Goal: Find specific page/section: Find specific page/section

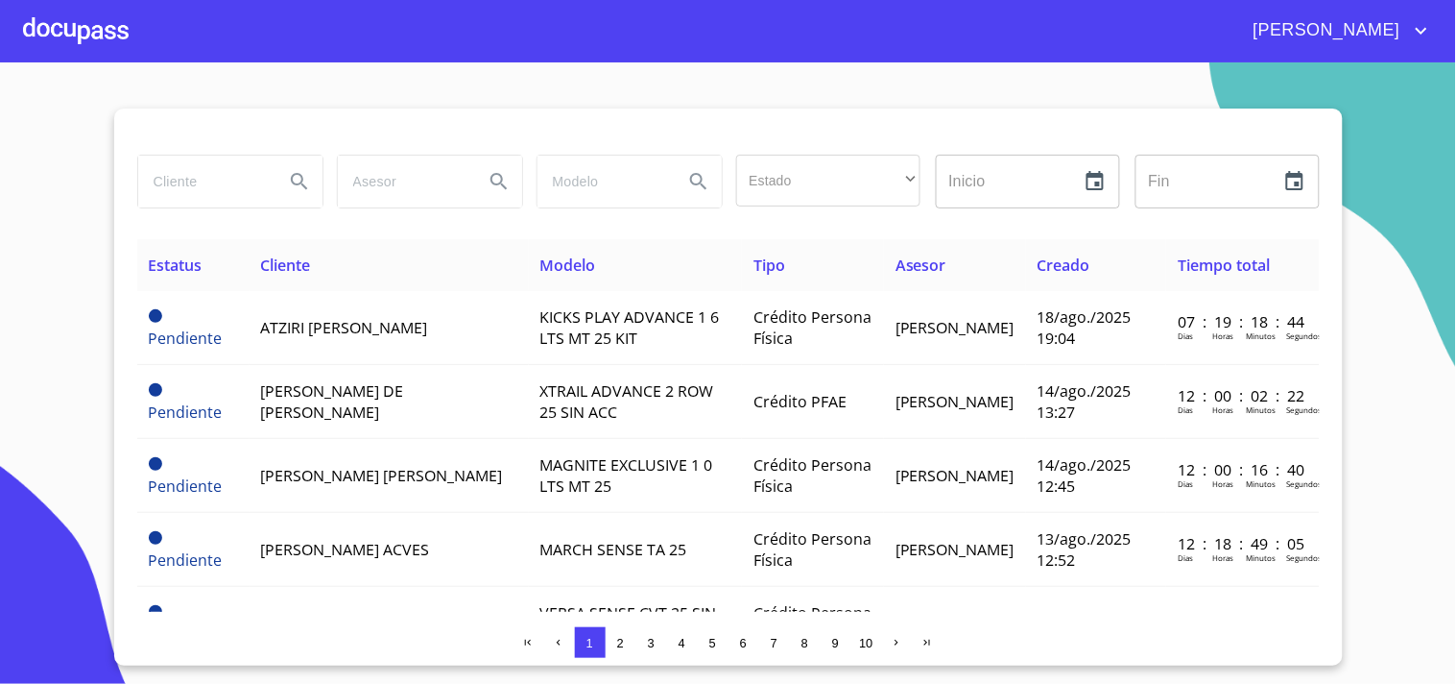
click at [86, 36] on div at bounding box center [76, 30] width 106 height 61
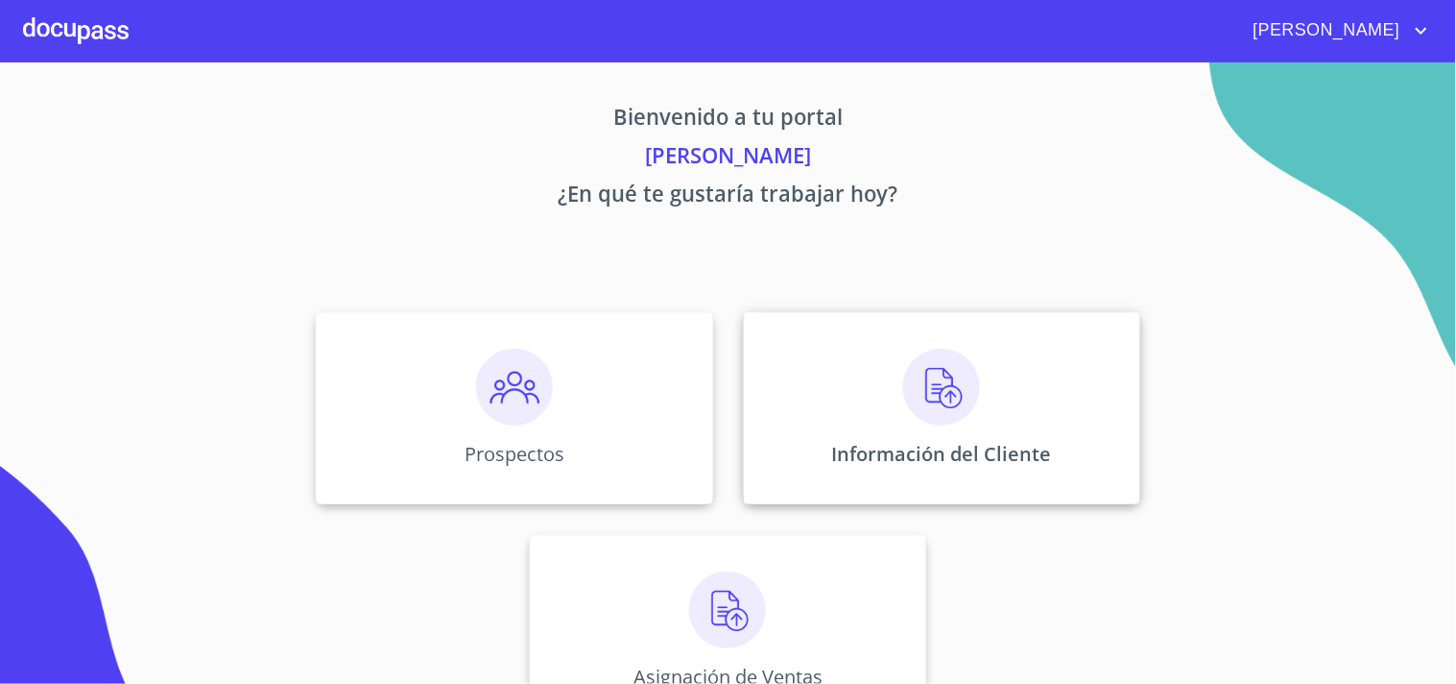
click at [927, 386] on img at bounding box center [941, 386] width 77 height 77
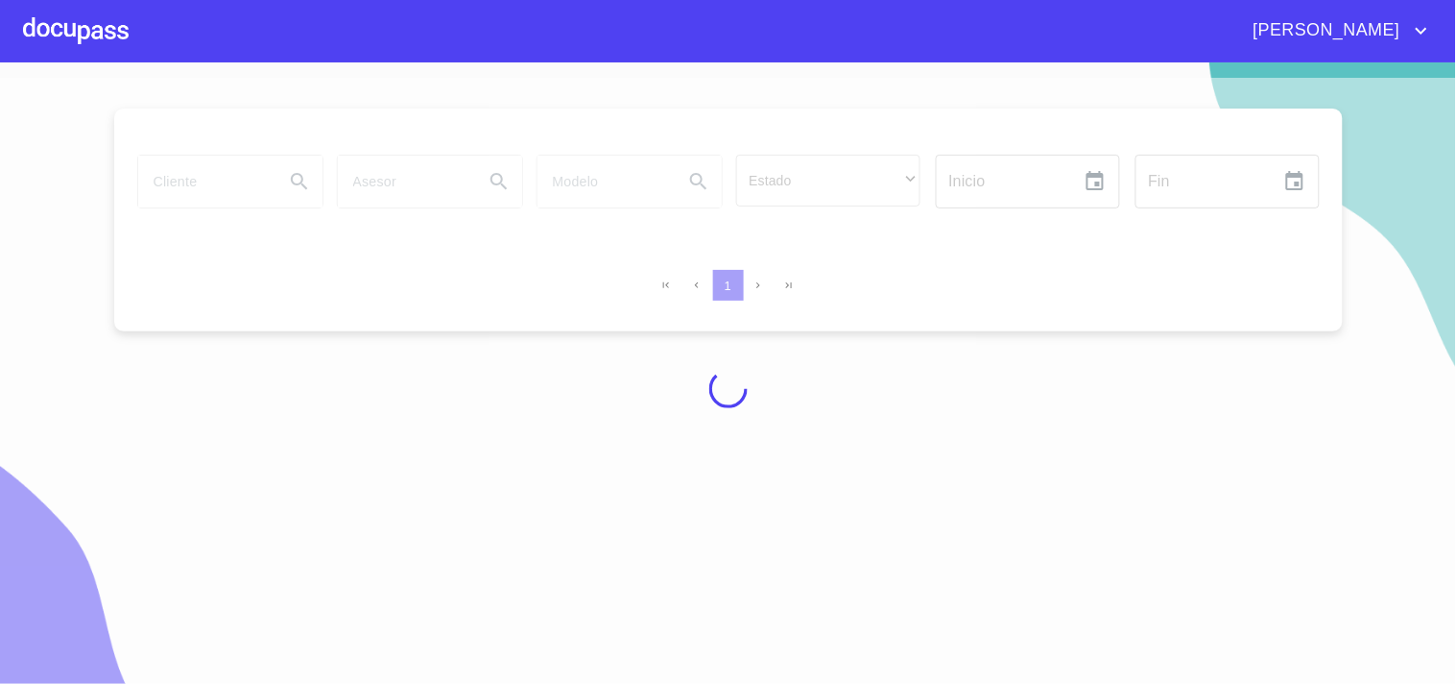
click at [180, 185] on div at bounding box center [728, 388] width 1456 height 621
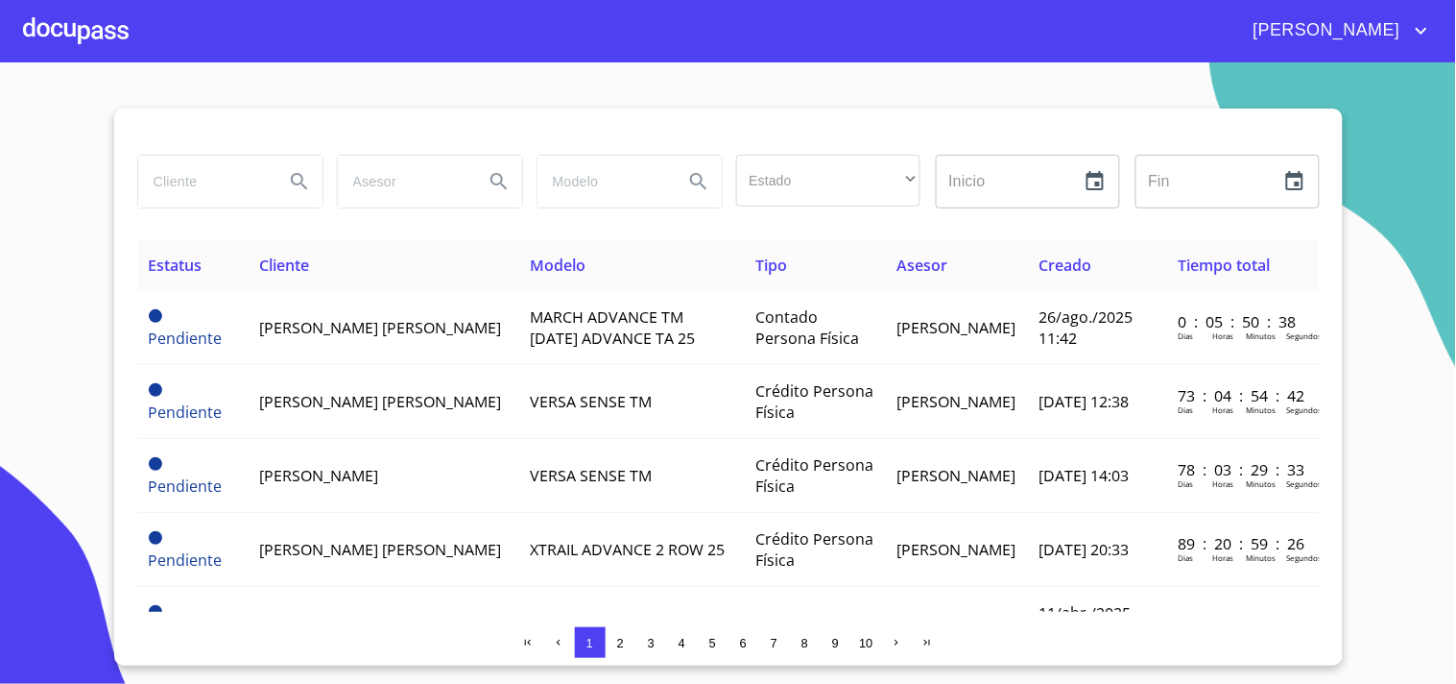
click at [175, 184] on input "search" at bounding box center [203, 182] width 131 height 52
type input "[PERSON_NAME] [PERSON_NAME]"
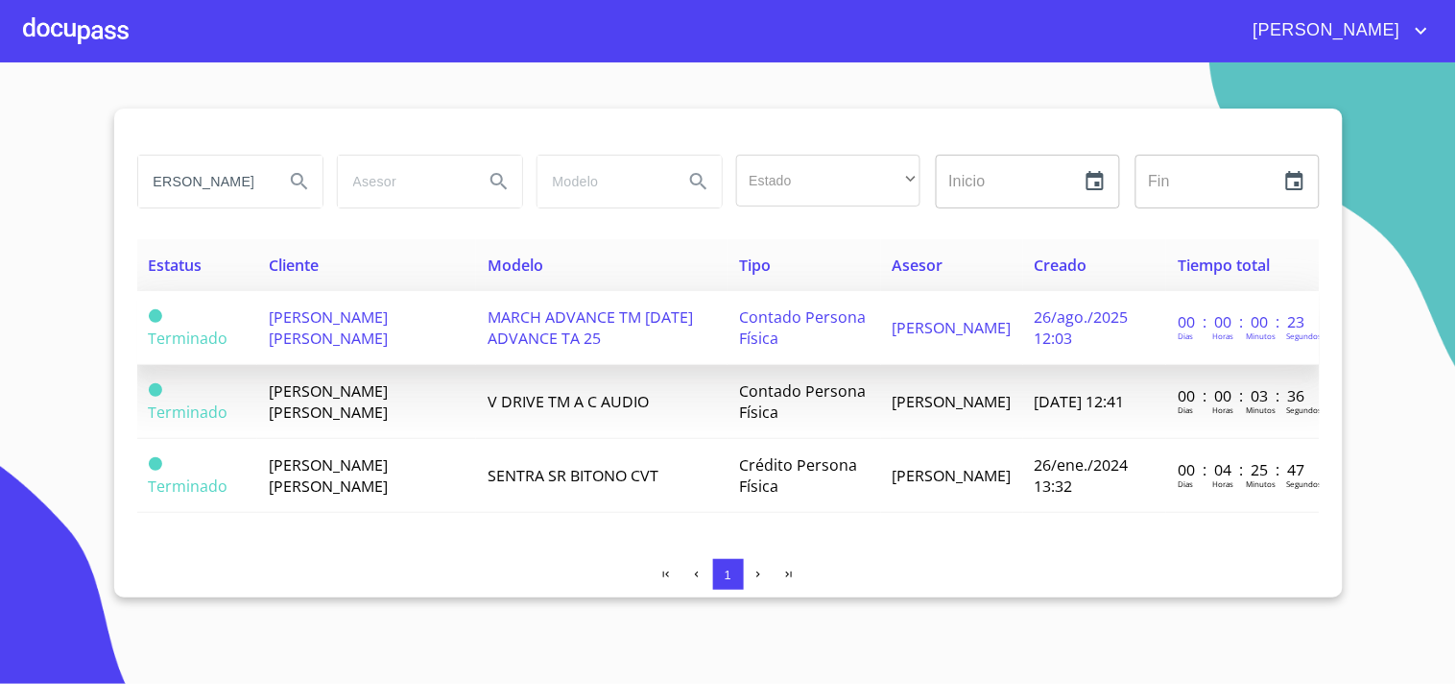
click at [300, 327] on span "[PERSON_NAME] [PERSON_NAME]" at bounding box center [328, 327] width 119 height 42
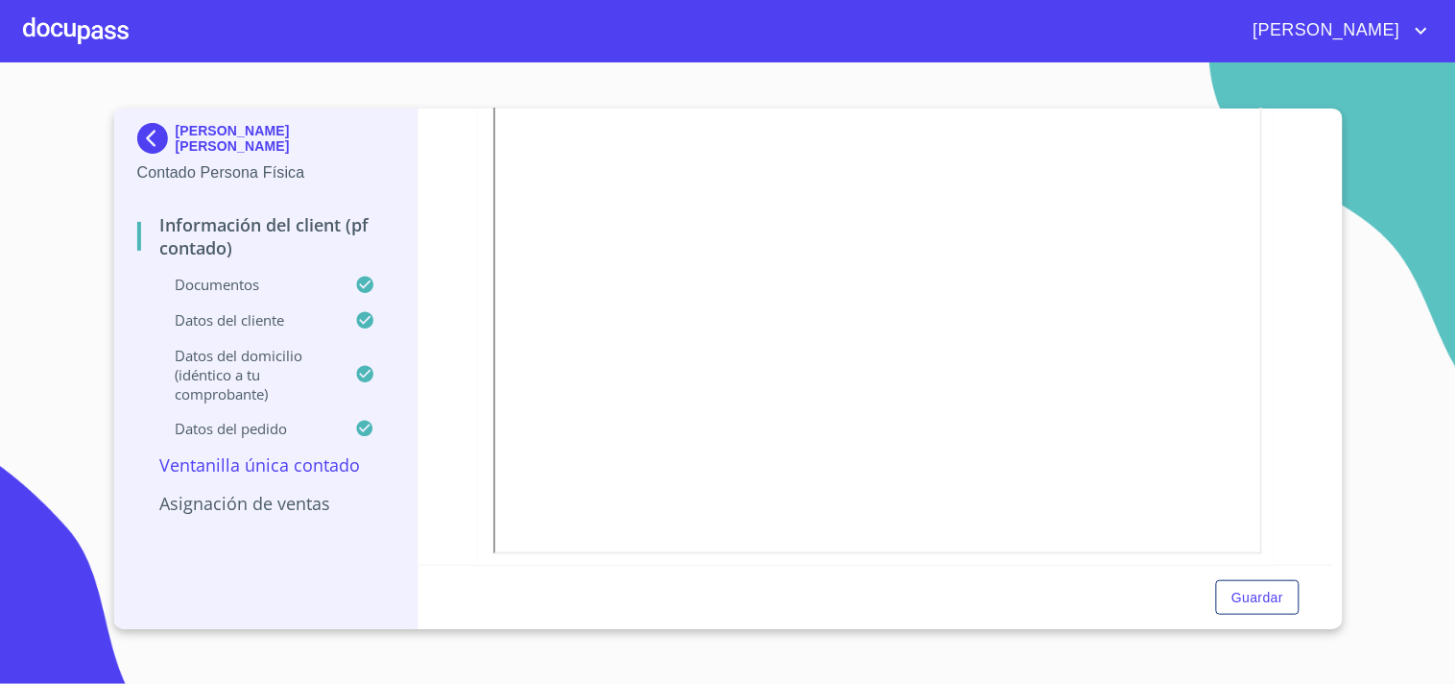
scroll to position [533, 0]
